Goal: Task Accomplishment & Management: Manage account settings

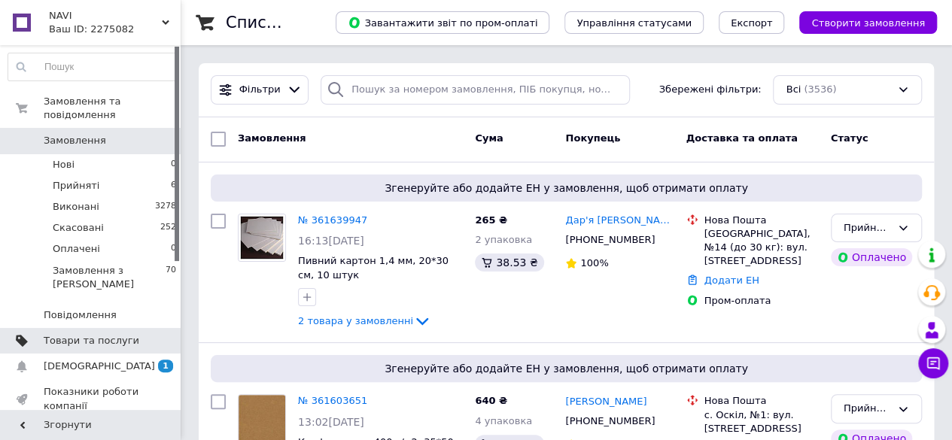
click at [83, 334] on span "Товари та послуги" at bounding box center [92, 341] width 96 height 14
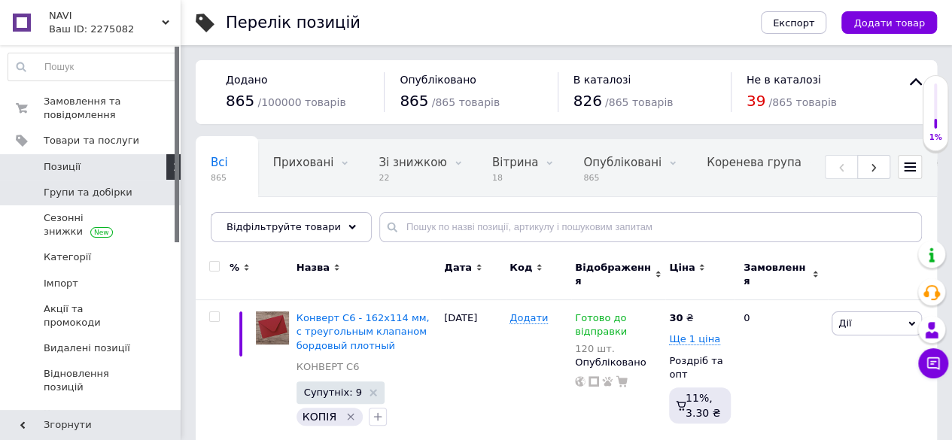
click at [108, 190] on span "Групи та добірки" at bounding box center [88, 193] width 89 height 14
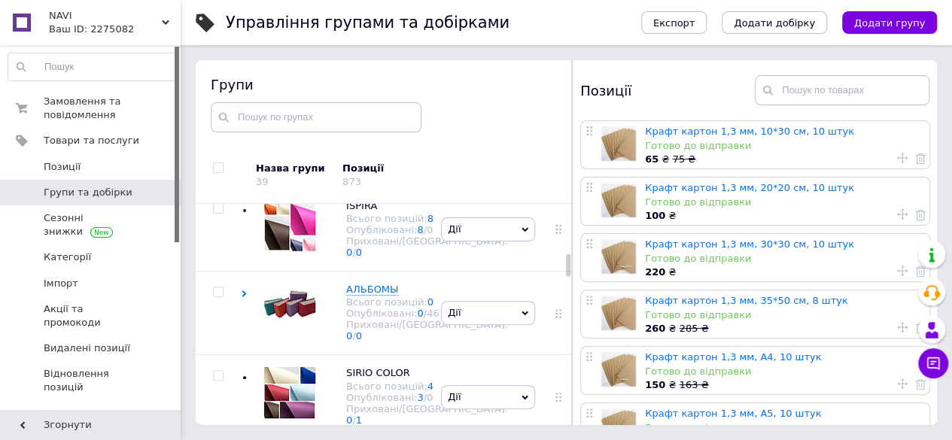
scroll to position [543, 0]
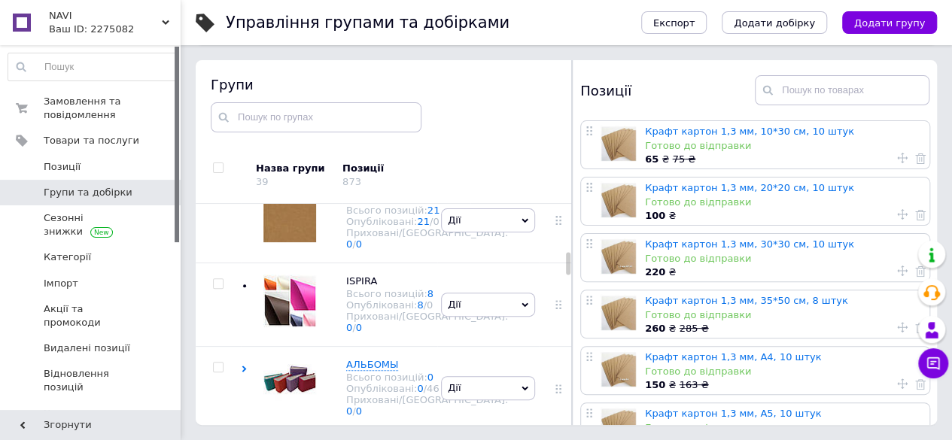
click at [359, 178] on div "BEERMAT (пивной картон) Всього позицій: 55 Опубліковані: 55 / 0 Приховані/Видал…" at bounding box center [339, 135] width 196 height 84
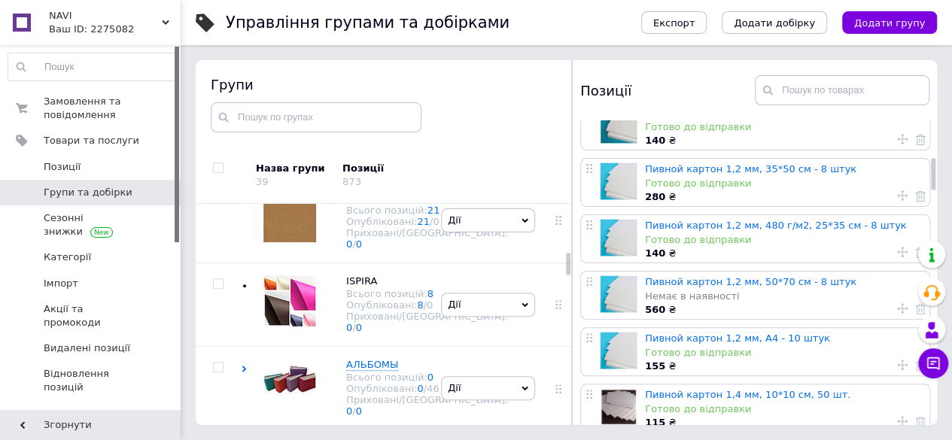
scroll to position [376, 0]
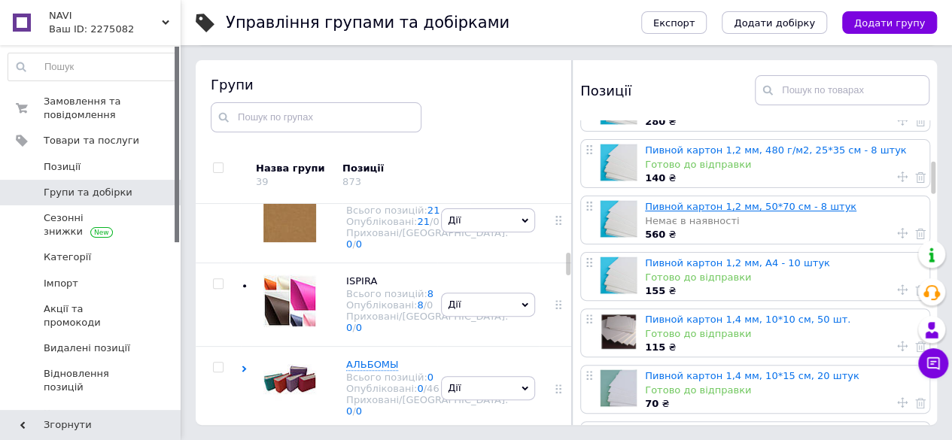
click at [707, 207] on link "Пивной картон 1,2 мм, 50*70 см - 8 штук" at bounding box center [750, 206] width 211 height 11
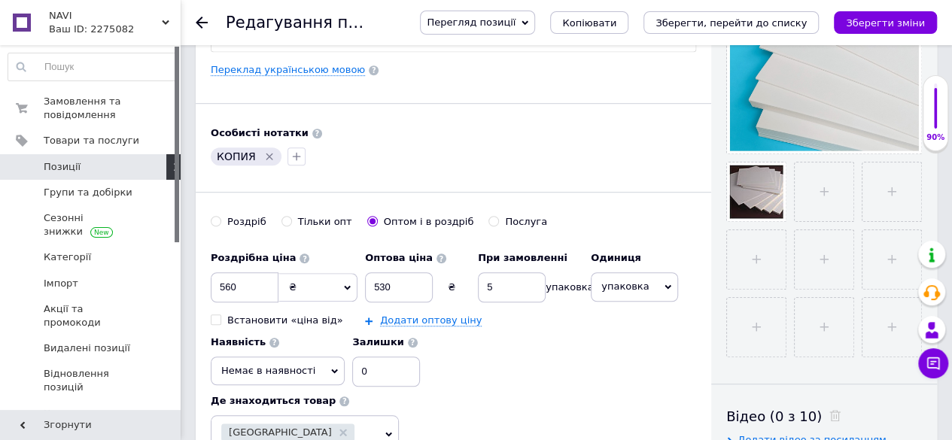
scroll to position [452, 0]
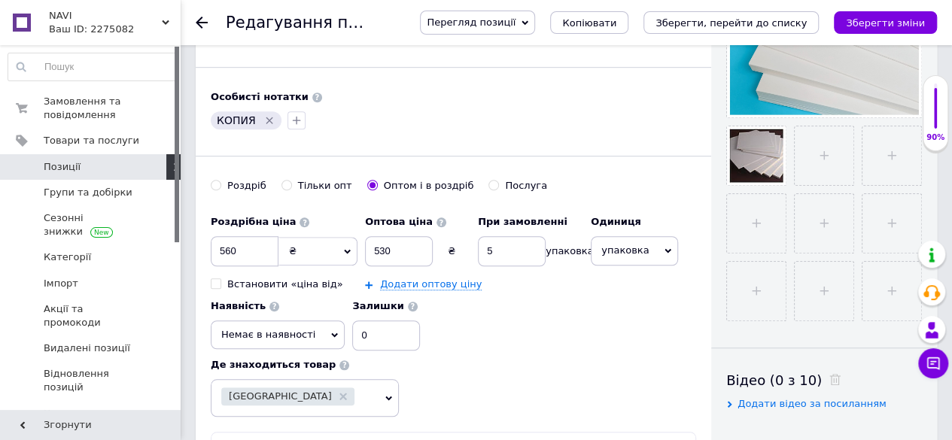
click at [331, 332] on icon at bounding box center [334, 335] width 7 height 7
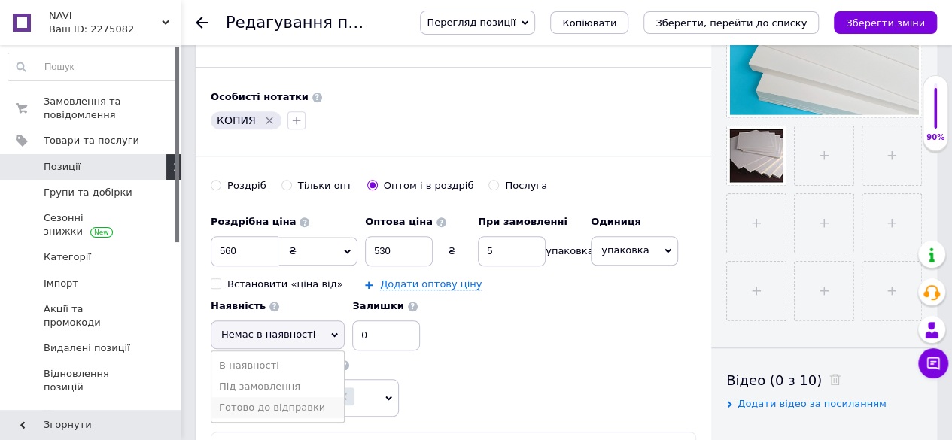
drag, startPoint x: 280, startPoint y: 406, endPoint x: 315, endPoint y: 375, distance: 46.9
click at [280, 407] on li "Готово до відправки" at bounding box center [277, 407] width 132 height 21
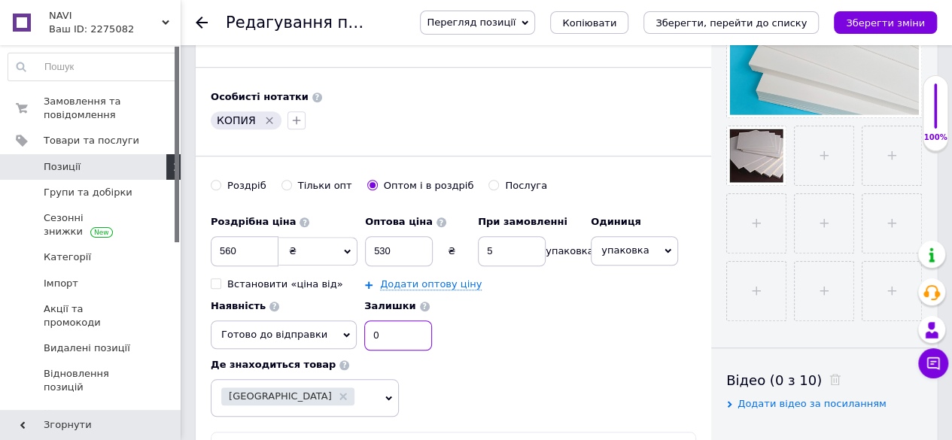
click at [366, 336] on input "0" at bounding box center [398, 336] width 68 height 30
type input "3"
click at [926, 16] on button "Зберегти зміни" at bounding box center [885, 22] width 103 height 23
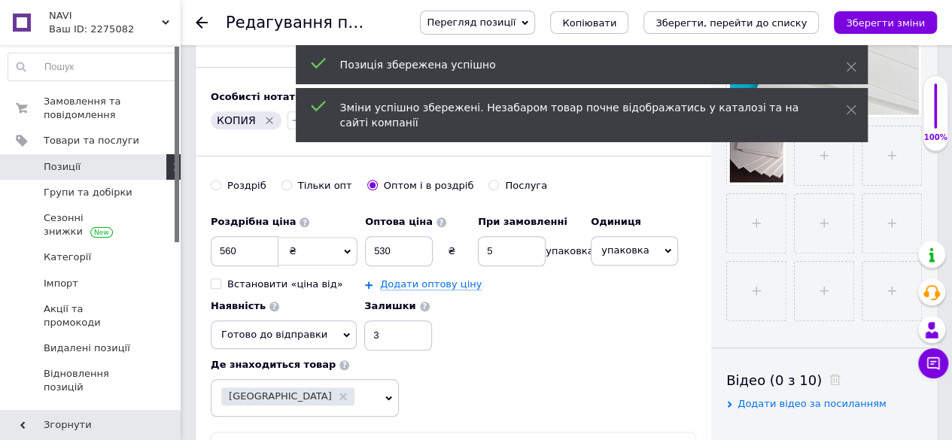
click at [202, 20] on icon at bounding box center [202, 23] width 12 height 12
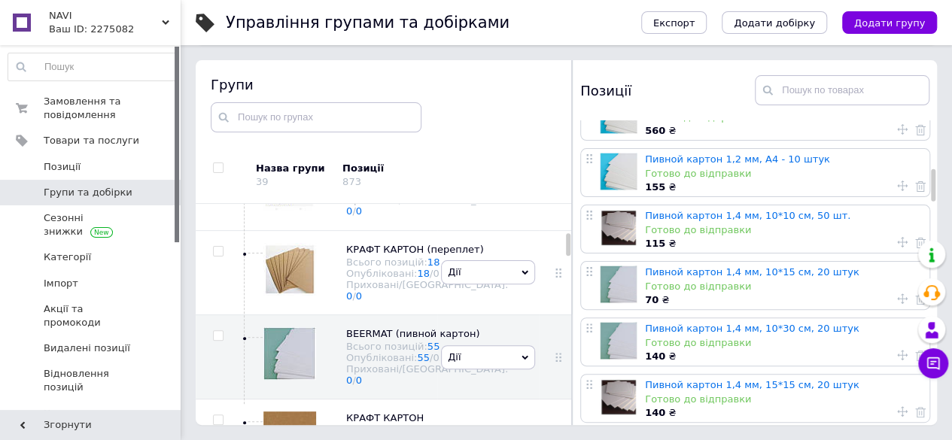
scroll to position [527, 0]
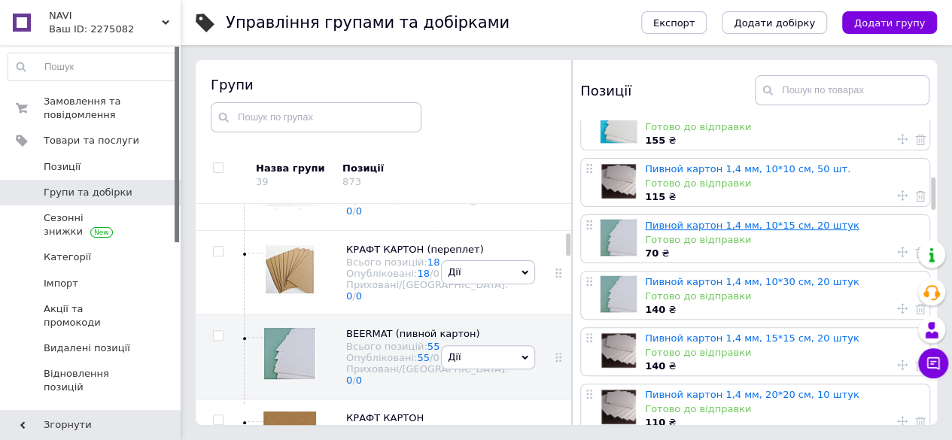
click at [718, 225] on link "Пивной картон 1,4 мм, 10*15 см, 20 штук" at bounding box center [752, 225] width 214 height 11
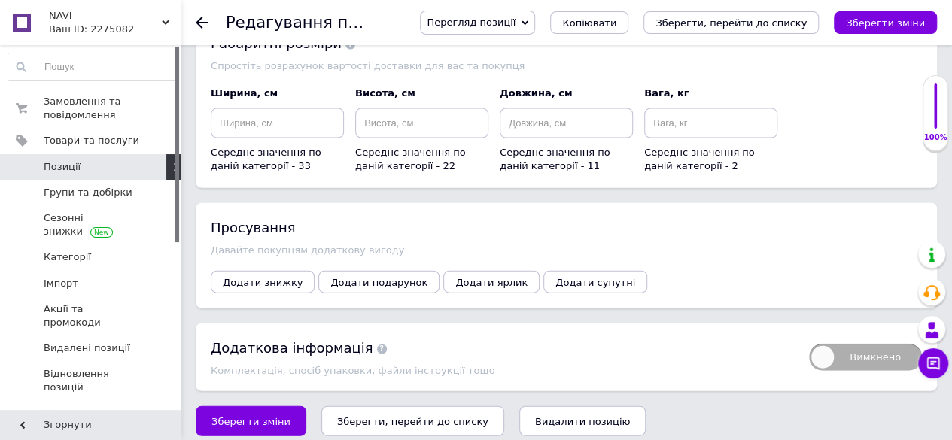
scroll to position [1626, 0]
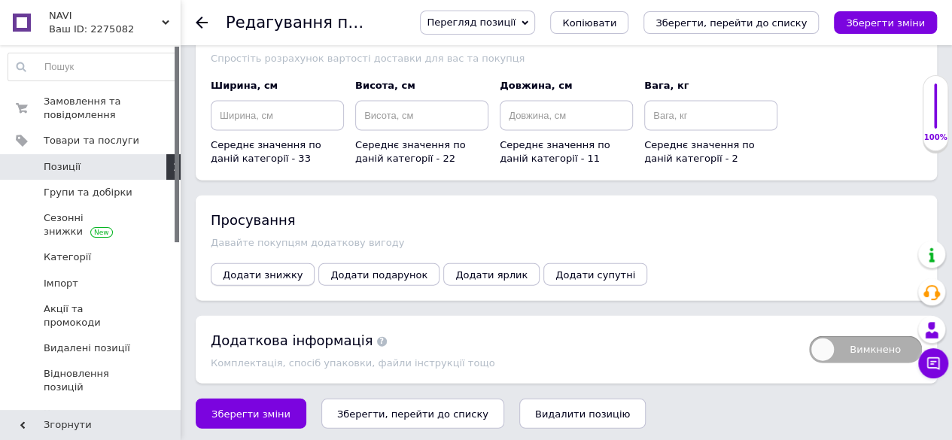
click at [278, 270] on span "Додати знижку" at bounding box center [263, 274] width 80 height 11
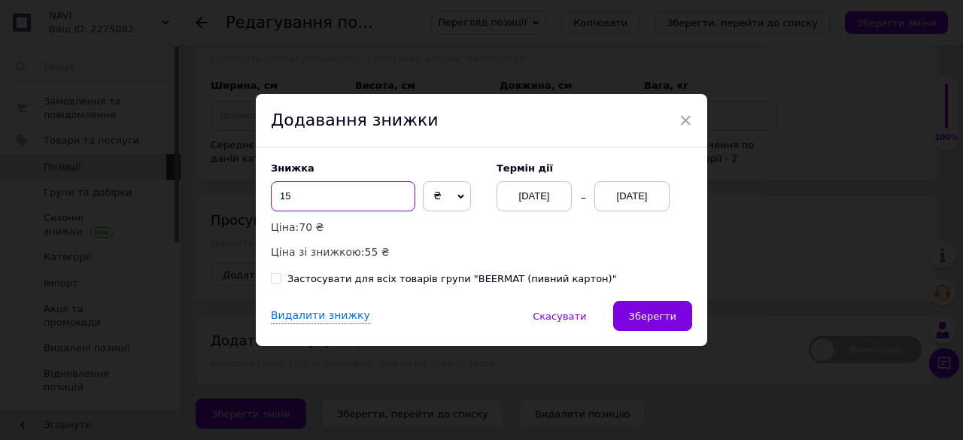
click at [333, 199] on input "15" at bounding box center [343, 196] width 144 height 30
type input "1"
type input "20"
click at [655, 198] on div "[DATE]" at bounding box center [632, 196] width 75 height 30
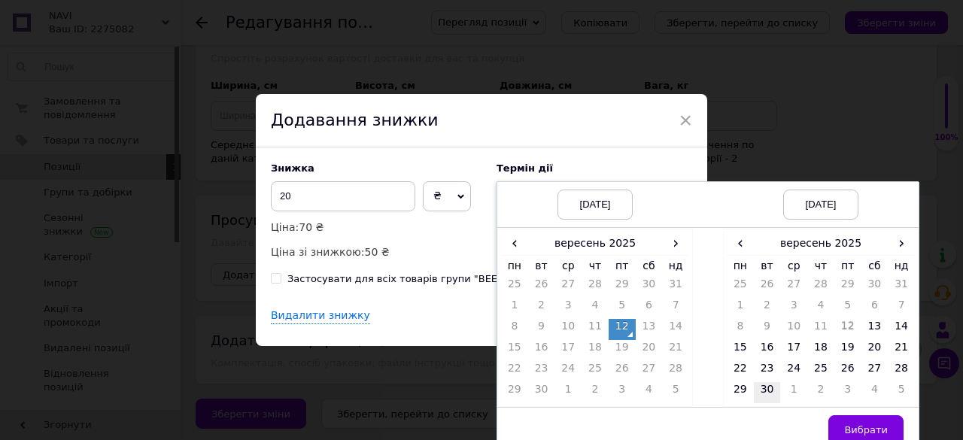
click at [764, 389] on td "30" at bounding box center [767, 392] width 27 height 21
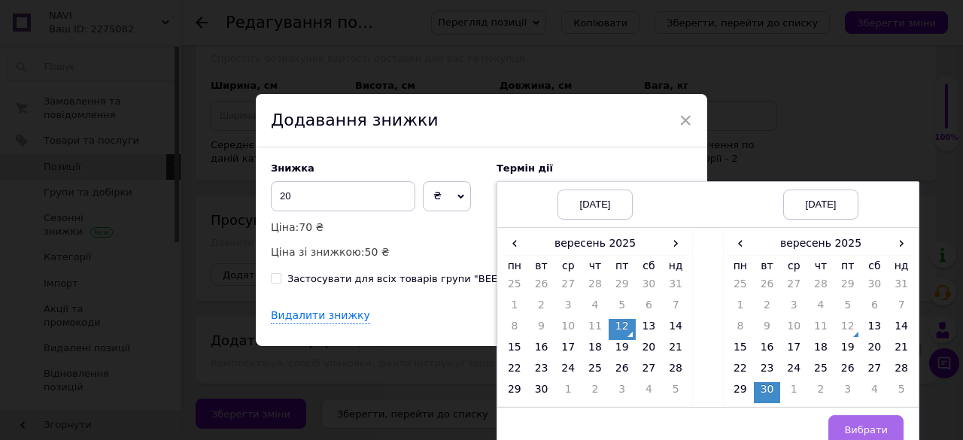
click at [872, 421] on button "Вибрати" at bounding box center [866, 430] width 75 height 30
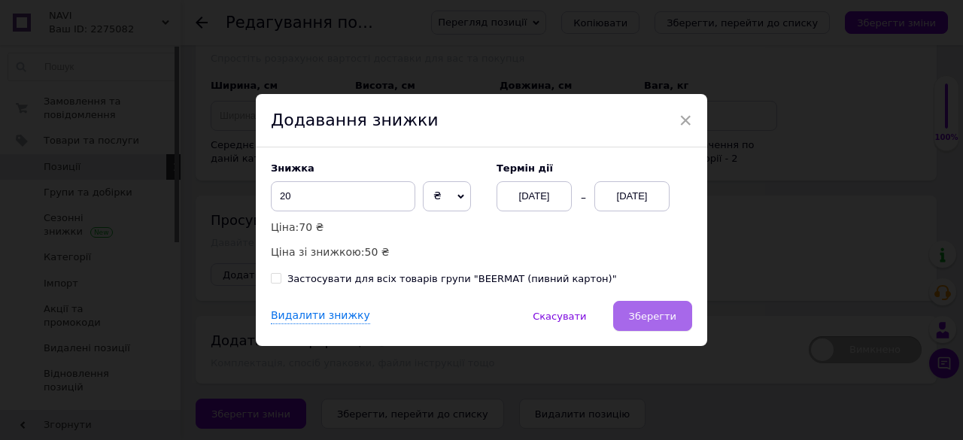
click at [657, 313] on span "Зберегти" at bounding box center [652, 316] width 47 height 11
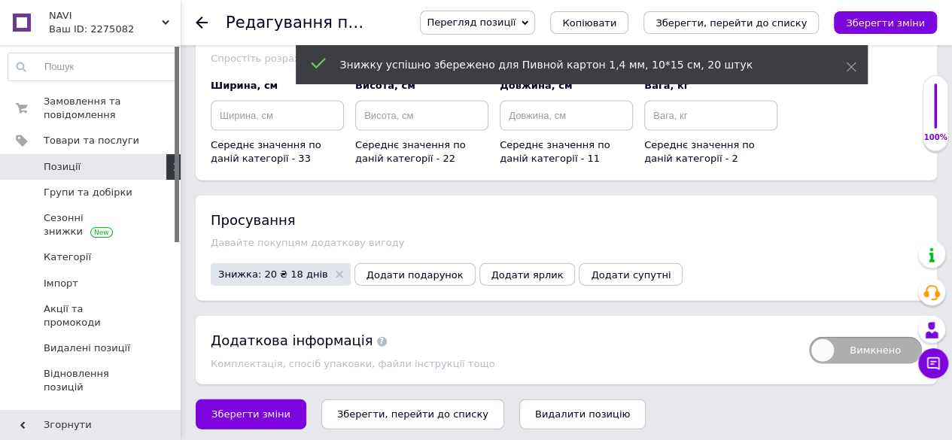
click at [202, 24] on icon at bounding box center [202, 23] width 12 height 12
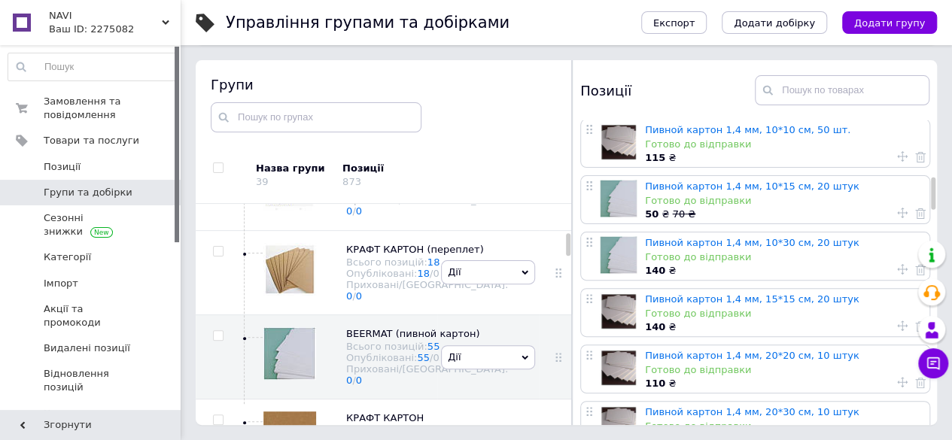
scroll to position [602, 0]
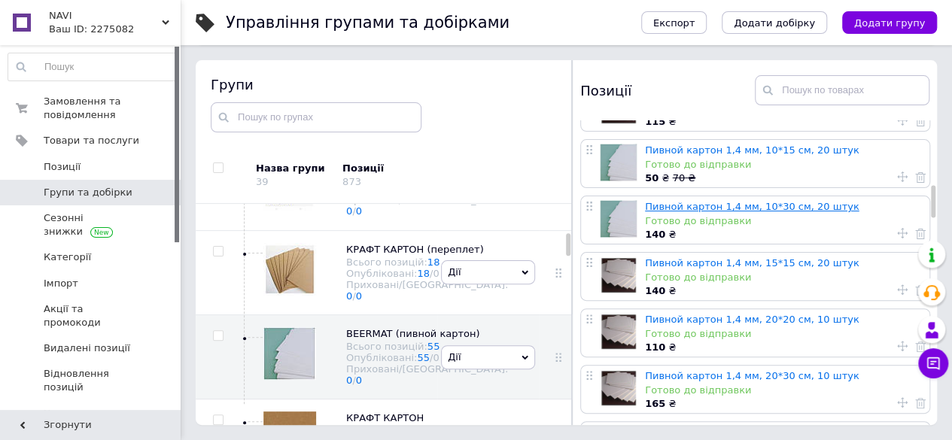
click at [707, 205] on link "Пивной картон 1,4 мм, 10*30 см, 20 штук" at bounding box center [752, 206] width 214 height 11
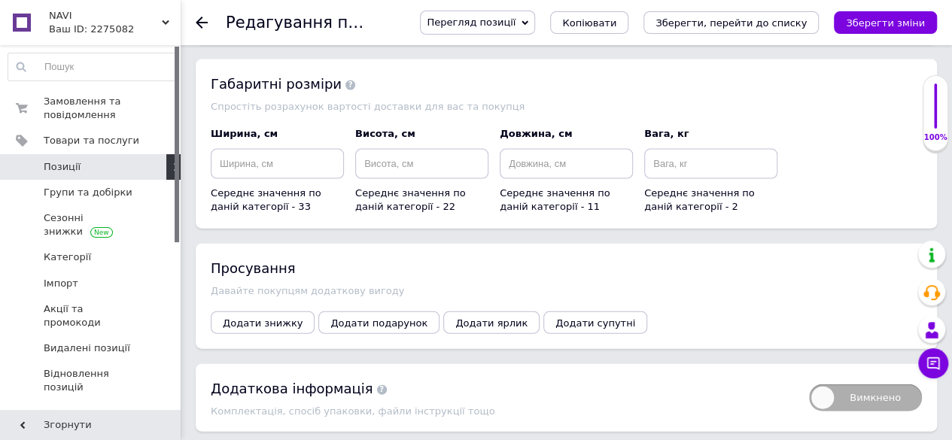
scroll to position [1580, 0]
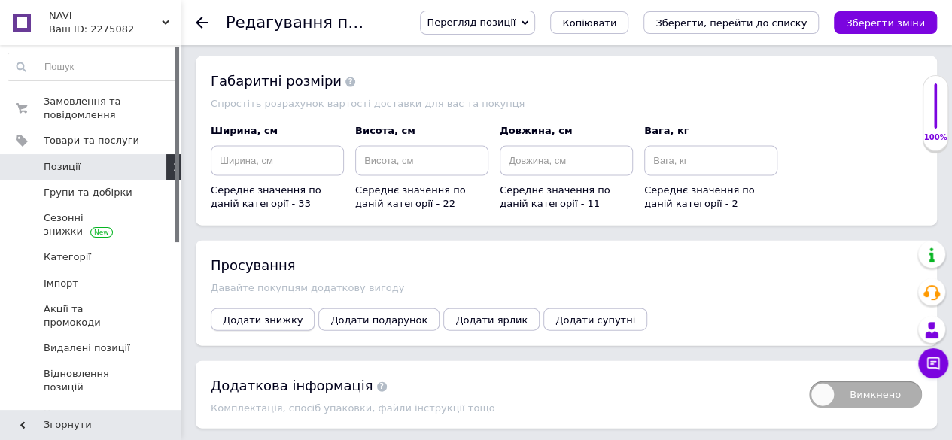
click at [246, 317] on span "Додати знижку" at bounding box center [263, 320] width 80 height 11
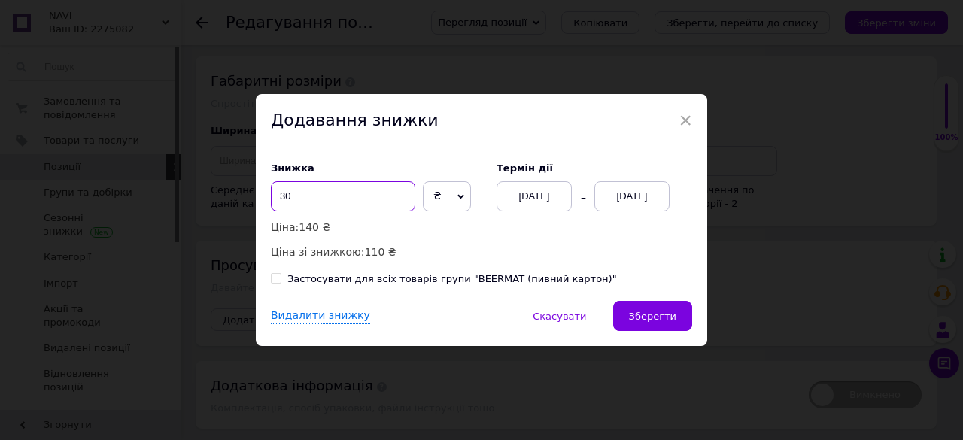
click at [306, 193] on input "30" at bounding box center [343, 196] width 144 height 30
type input "3"
type input "40"
click at [622, 199] on div "[DATE]" at bounding box center [632, 196] width 75 height 30
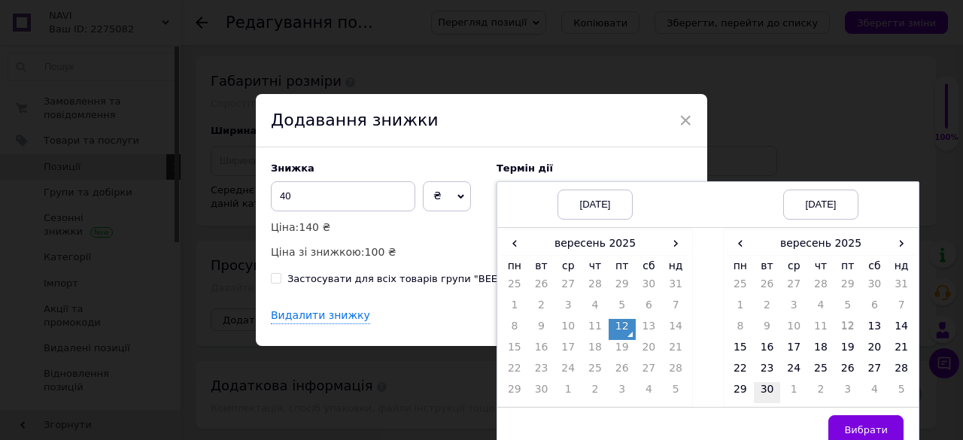
click at [763, 389] on td "30" at bounding box center [767, 392] width 27 height 21
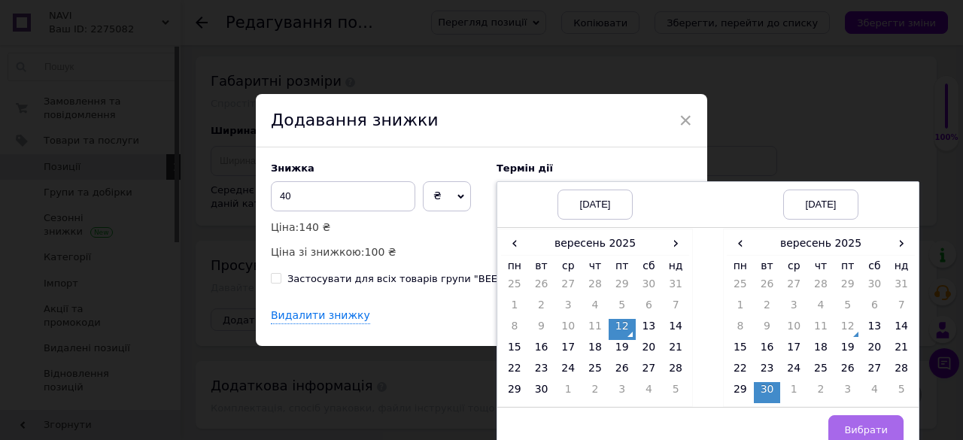
click at [850, 426] on span "Вибрати" at bounding box center [866, 429] width 44 height 11
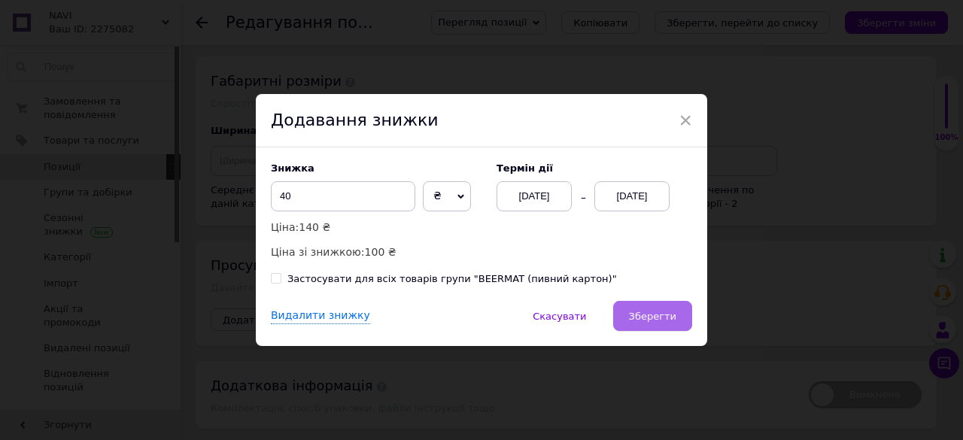
click at [665, 314] on span "Зберегти" at bounding box center [652, 316] width 47 height 11
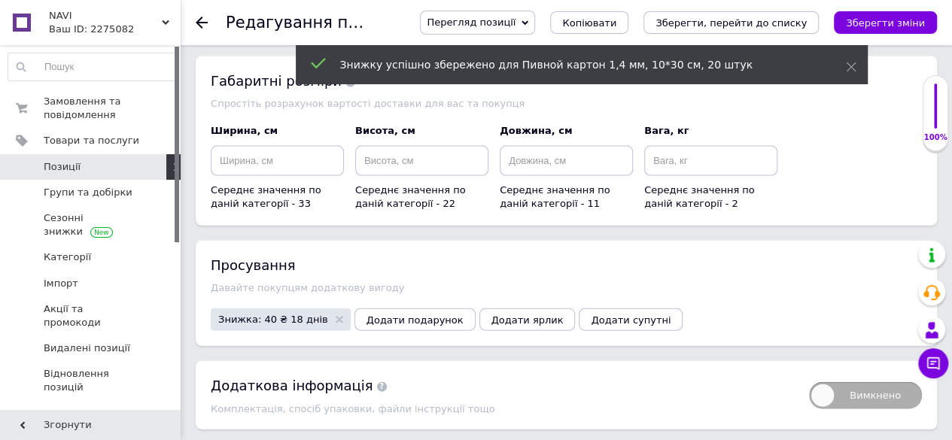
click at [198, 20] on use at bounding box center [202, 23] width 12 height 12
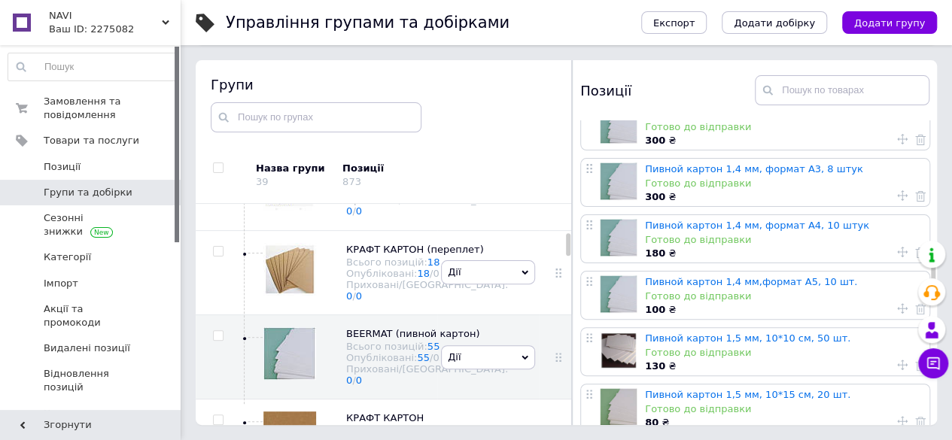
scroll to position [1279, 0]
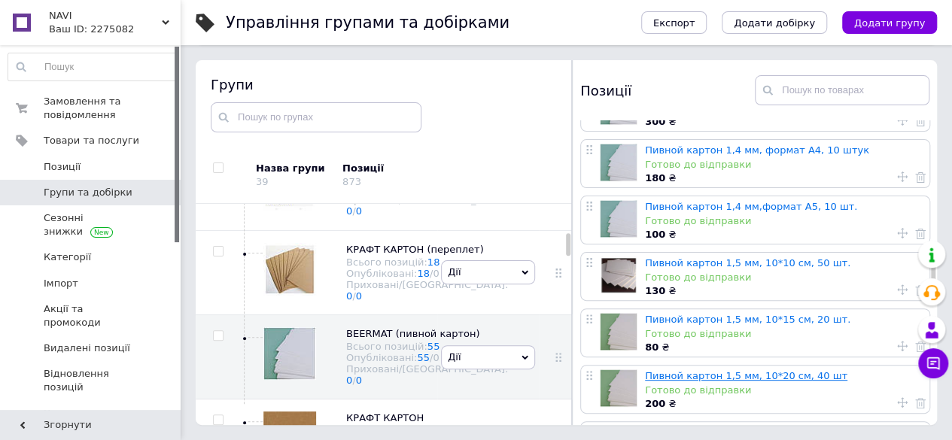
click at [710, 379] on link "Пивной картон 1,5 мм, 10*20 см, 40 шт" at bounding box center [746, 375] width 202 height 11
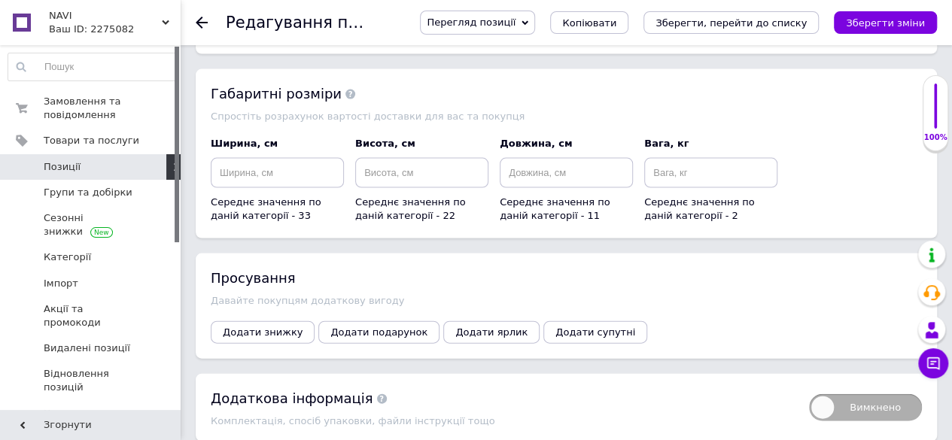
scroll to position [1563, 0]
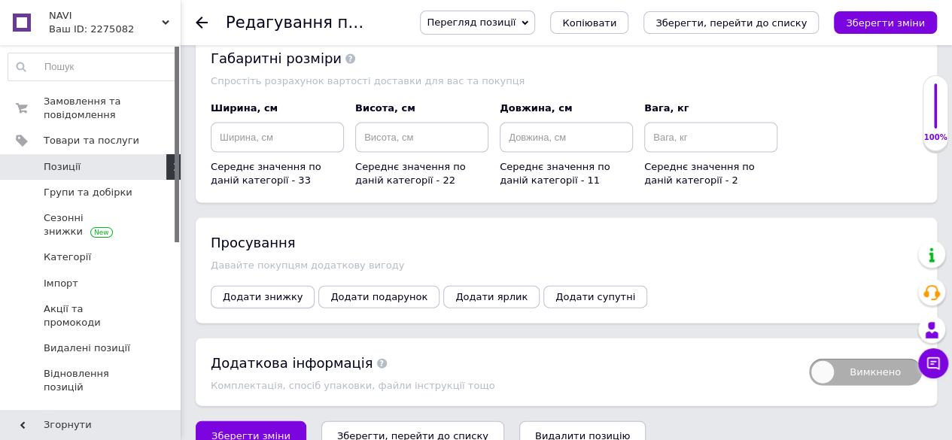
click at [278, 291] on span "Додати знижку" at bounding box center [263, 296] width 80 height 11
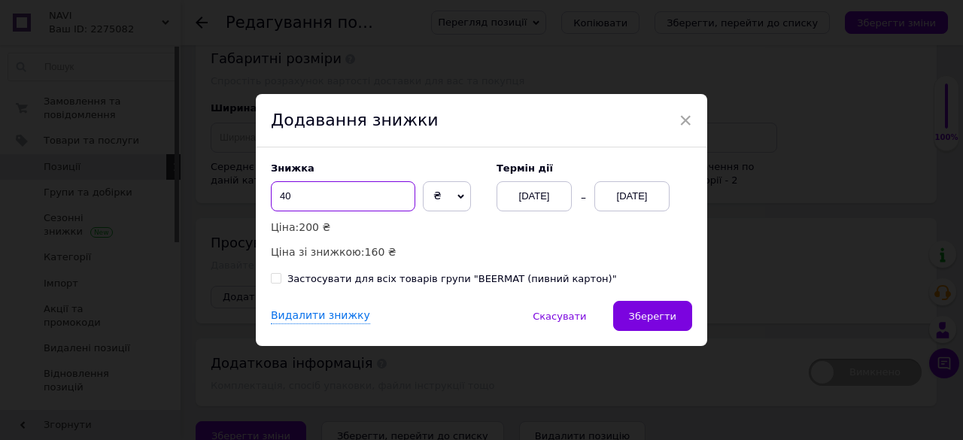
click at [283, 193] on input "40" at bounding box center [343, 196] width 144 height 30
type input "50"
click at [634, 200] on div "[DATE]" at bounding box center [632, 196] width 75 height 30
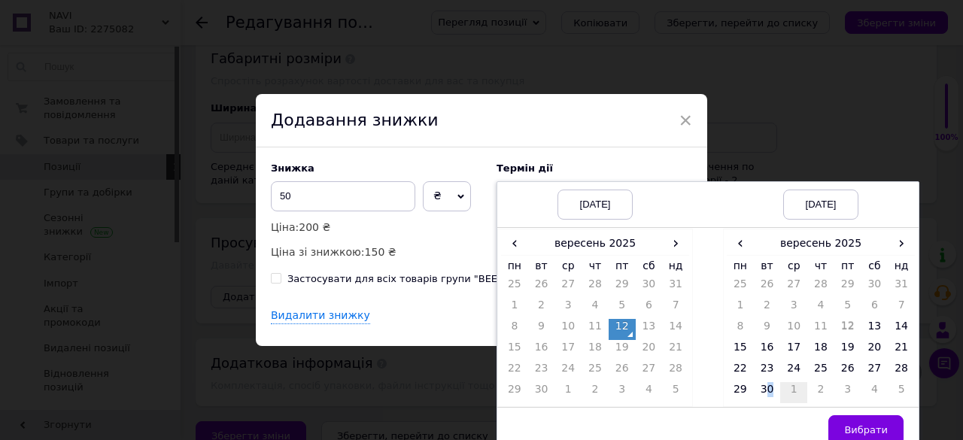
drag, startPoint x: 766, startPoint y: 388, endPoint x: 783, endPoint y: 400, distance: 20.0
click at [768, 388] on td "30" at bounding box center [767, 392] width 27 height 21
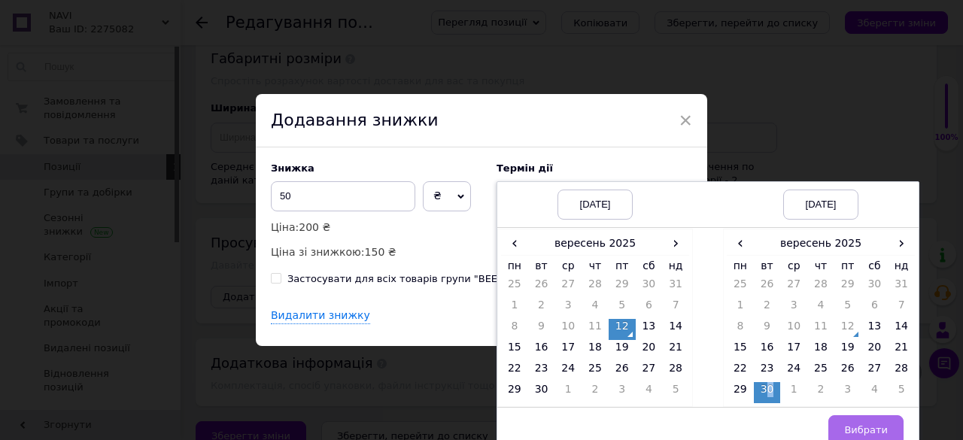
click at [859, 424] on span "Вибрати" at bounding box center [866, 429] width 44 height 11
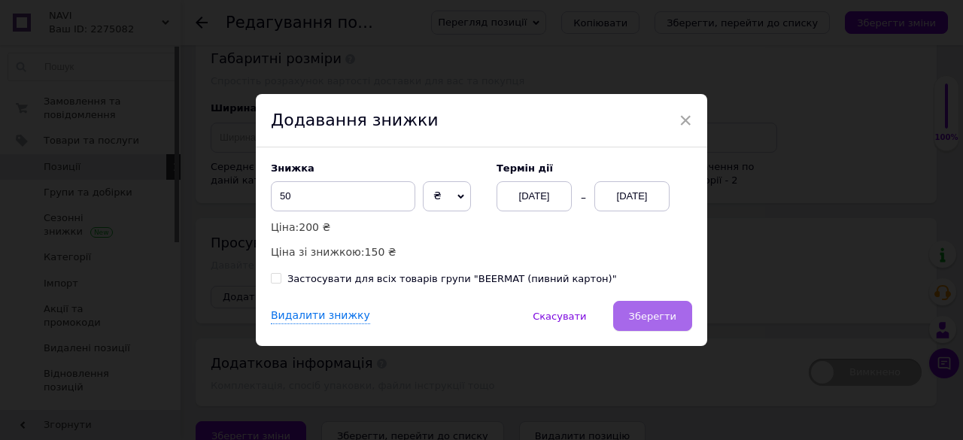
click at [659, 306] on button "Зберегти" at bounding box center [652, 316] width 79 height 30
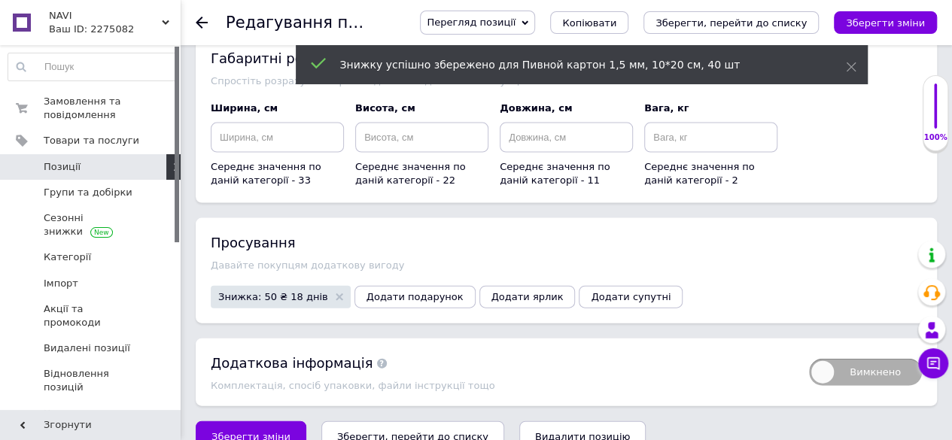
click at [200, 23] on use at bounding box center [202, 23] width 12 height 12
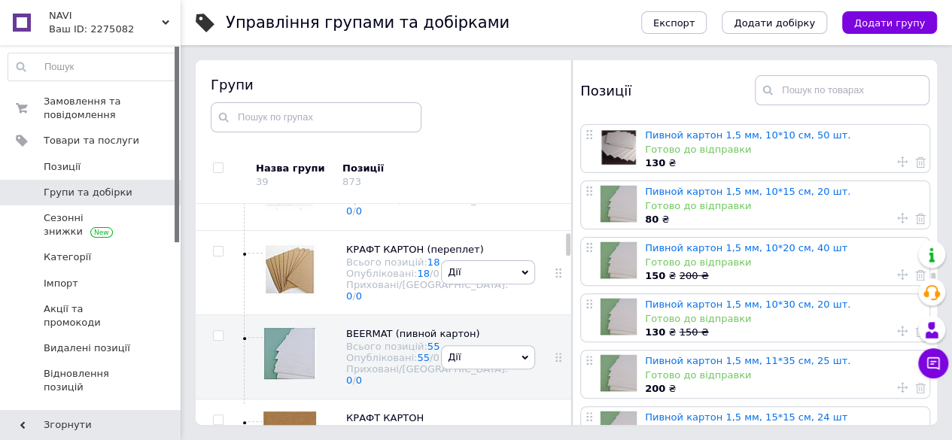
scroll to position [1430, 0]
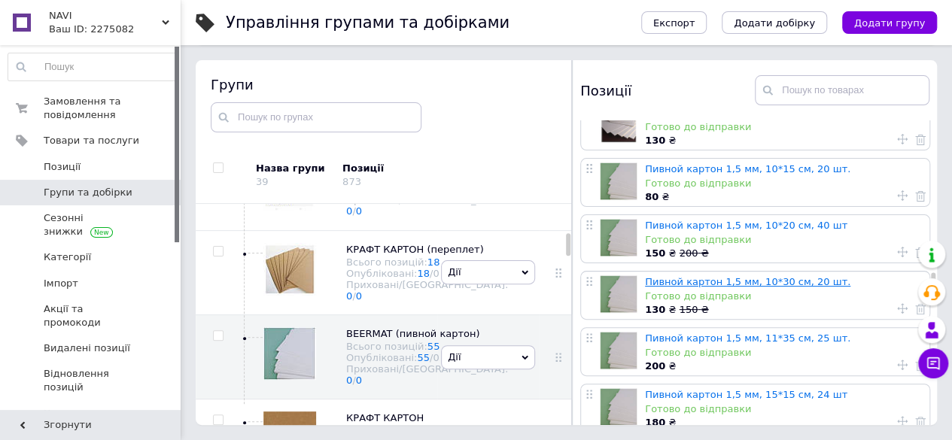
click at [712, 281] on link "Пивной картон 1,5 мм, 10*30 см, 20 шт." at bounding box center [747, 281] width 205 height 11
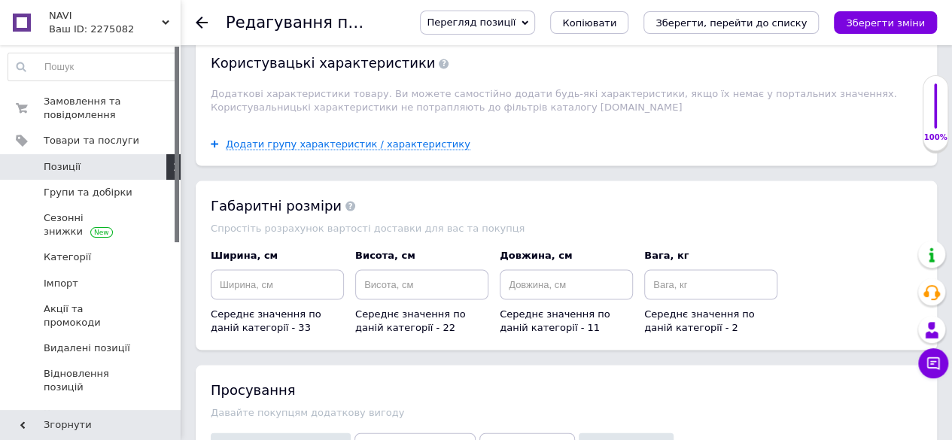
scroll to position [1580, 0]
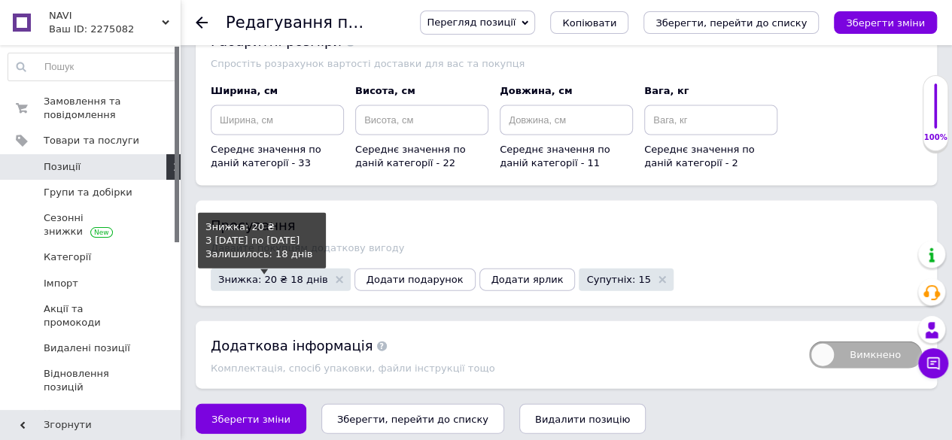
click at [281, 276] on span "Знижка: 20 ₴ 18 днів" at bounding box center [273, 280] width 110 height 10
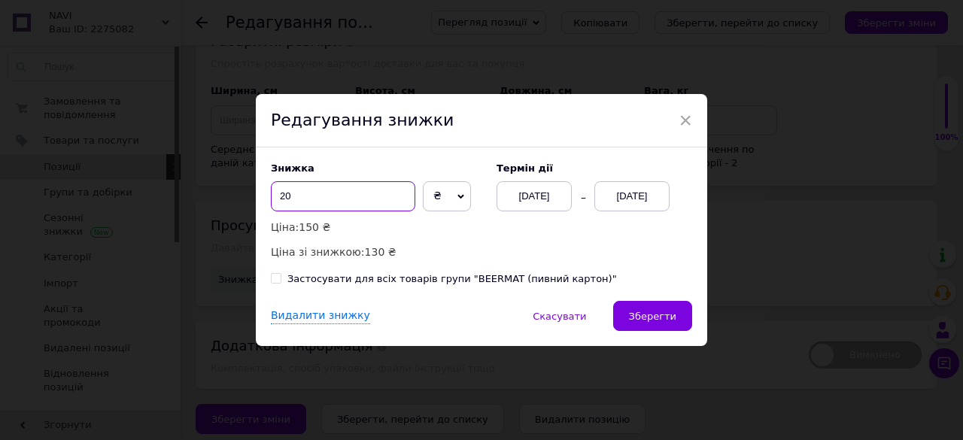
click at [283, 198] on input "20" at bounding box center [343, 196] width 144 height 30
type input "30"
click at [655, 319] on span "Зберегти" at bounding box center [652, 316] width 47 height 11
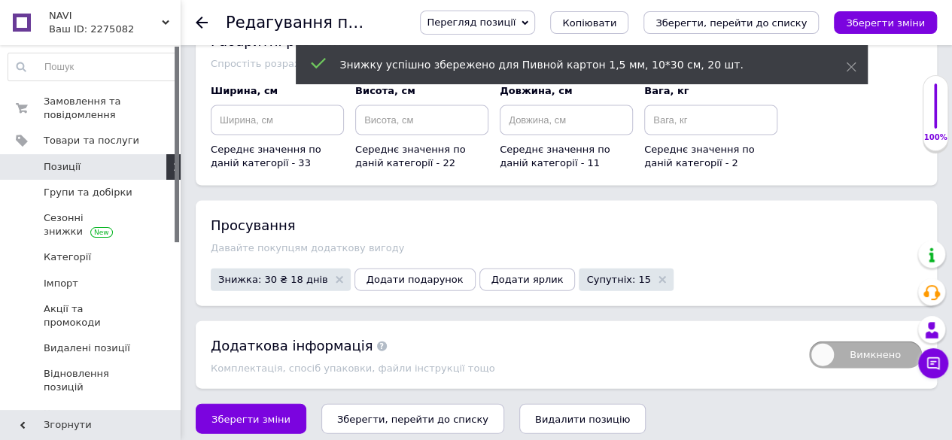
click at [200, 17] on use at bounding box center [202, 23] width 12 height 12
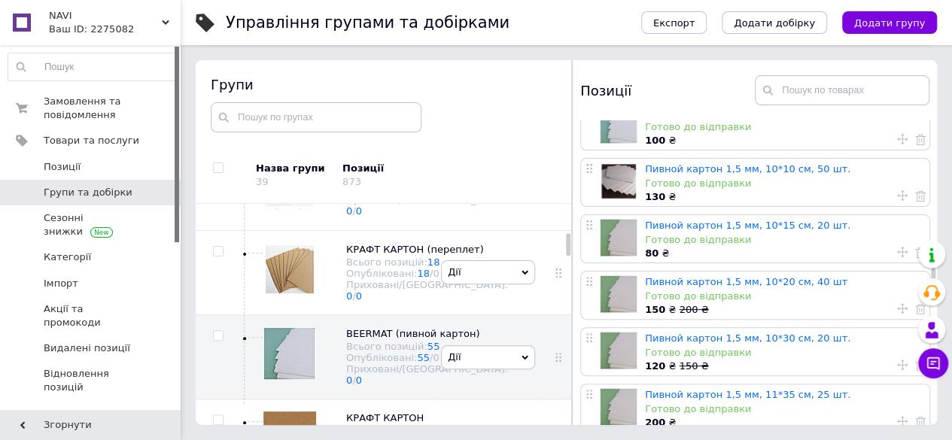
scroll to position [1505, 0]
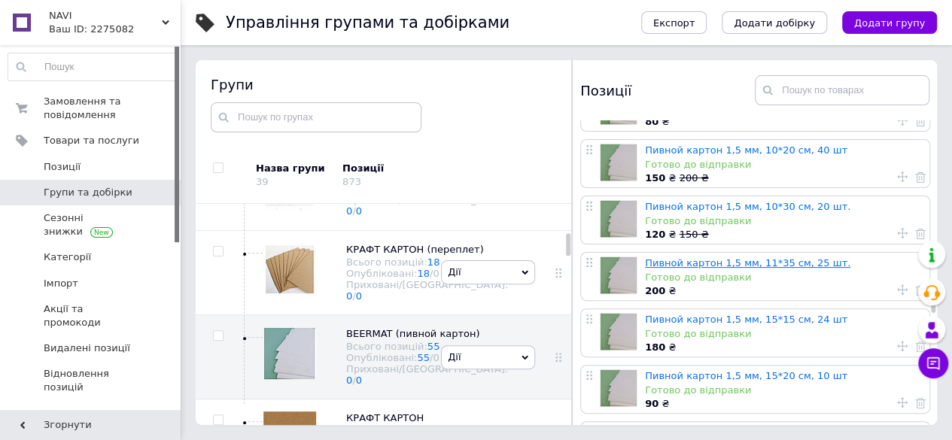
click at [680, 266] on link "Пивной картон 1,5 мм, 11*35 см, 25 шт." at bounding box center [747, 262] width 205 height 11
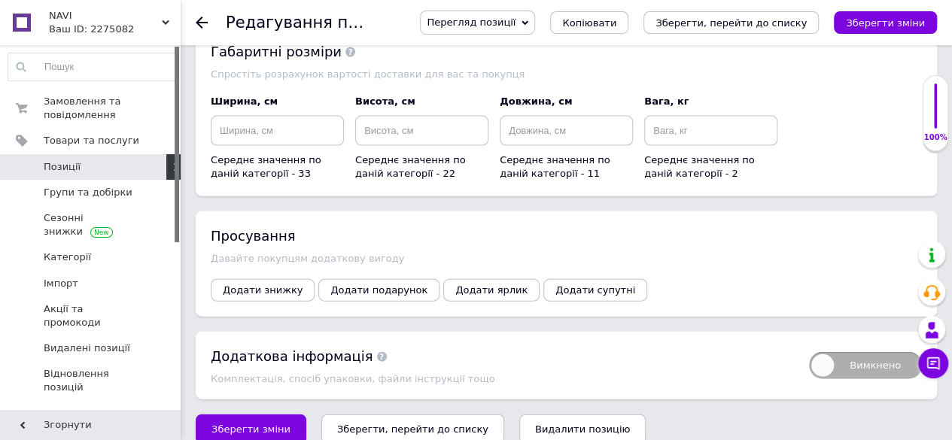
scroll to position [1580, 0]
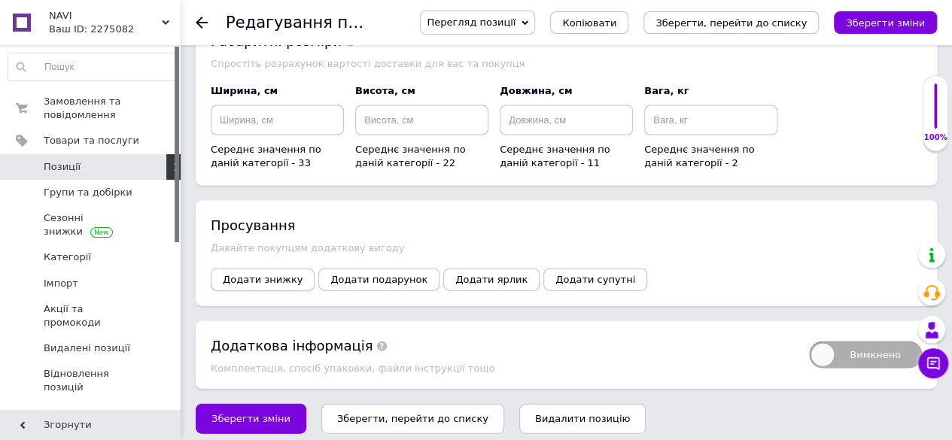
click at [260, 274] on span "Додати знижку" at bounding box center [263, 279] width 80 height 11
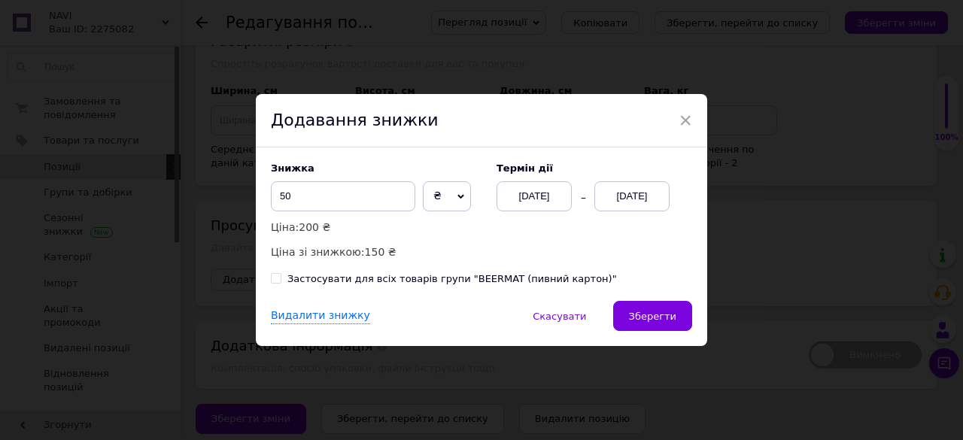
click at [652, 197] on div "[DATE]" at bounding box center [632, 196] width 75 height 30
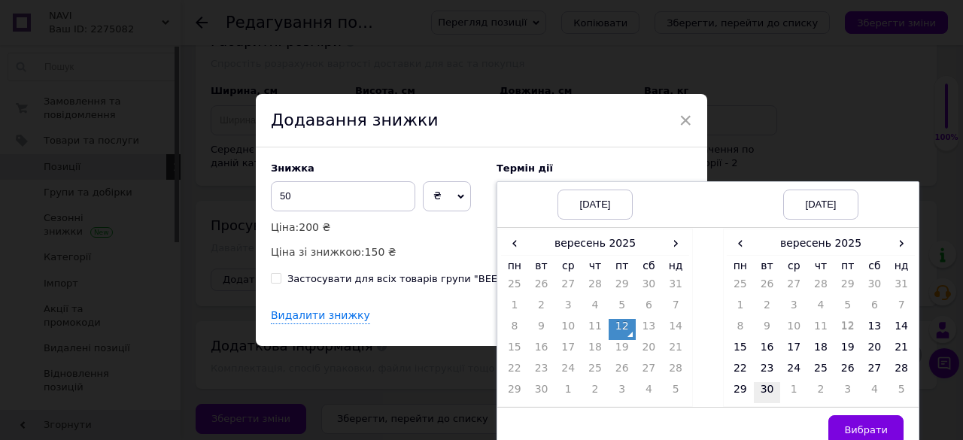
click at [766, 388] on td "30" at bounding box center [767, 392] width 27 height 21
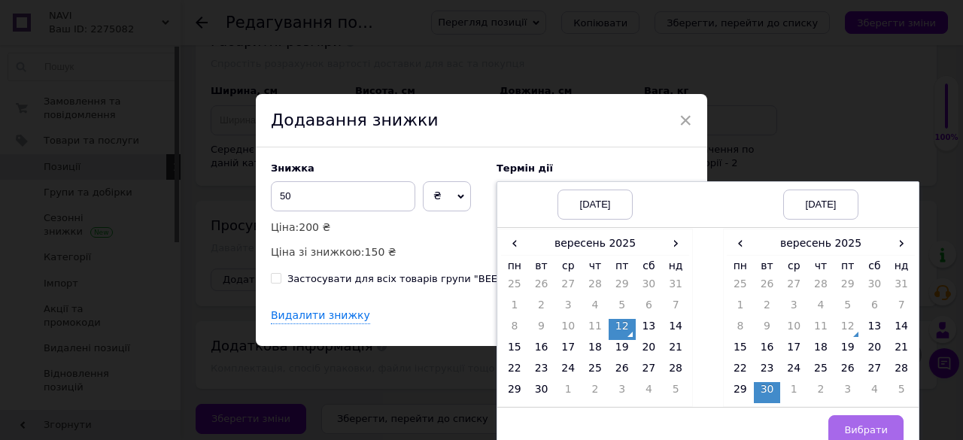
click at [864, 428] on span "Вибрати" at bounding box center [866, 429] width 44 height 11
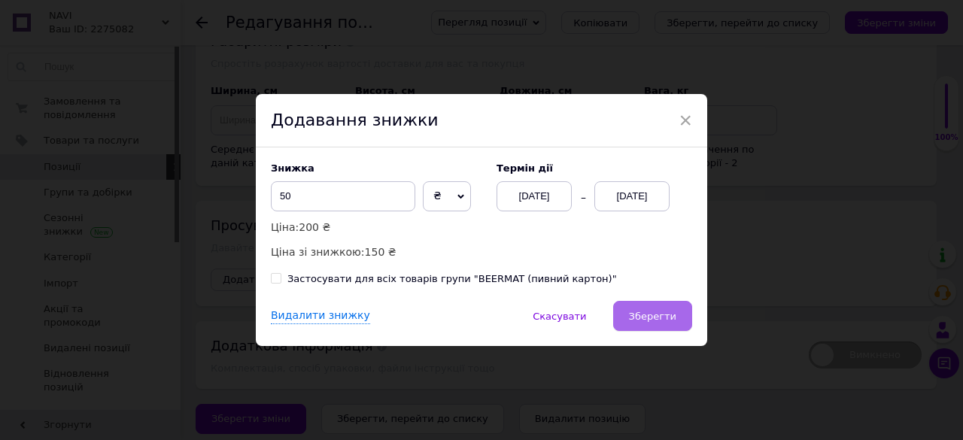
click at [665, 322] on span "Зберегти" at bounding box center [652, 316] width 47 height 11
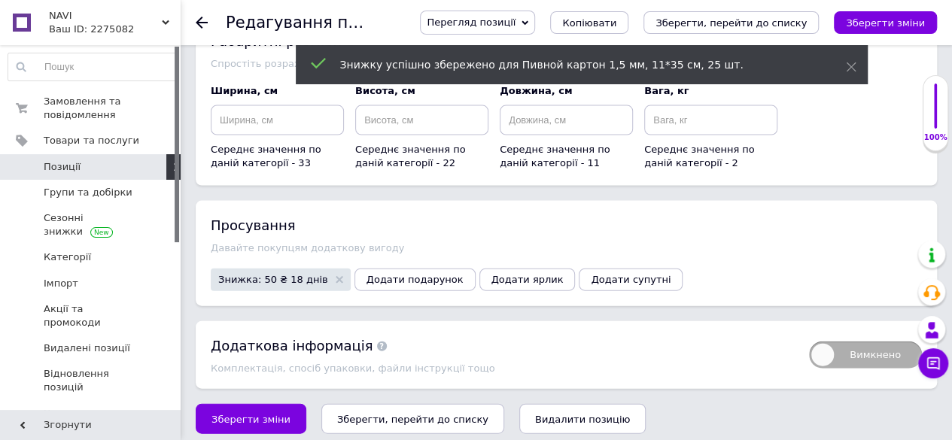
click at [202, 20] on icon at bounding box center [202, 23] width 12 height 12
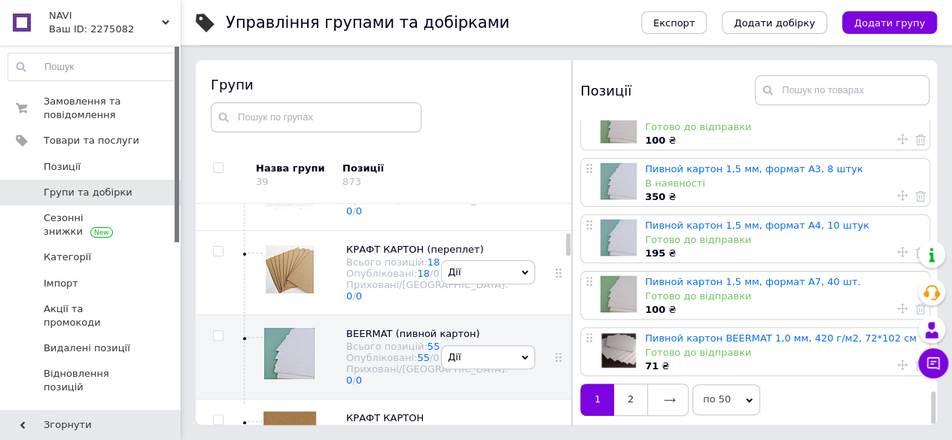
scroll to position [2563, 0]
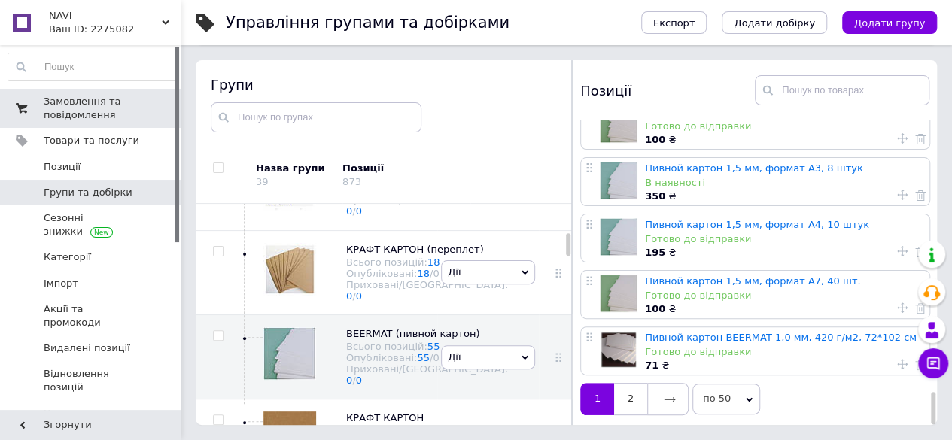
click at [81, 108] on span "Замовлення та повідомлення" at bounding box center [92, 108] width 96 height 27
